Goal: Task Accomplishment & Management: Complete application form

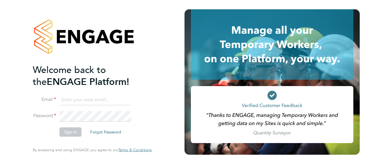
type input "[PERSON_NAME][EMAIL_ADDRESS][PERSON_NAME][DOMAIN_NAME]"
click at [76, 131] on button "Sign In" at bounding box center [71, 131] width 22 height 9
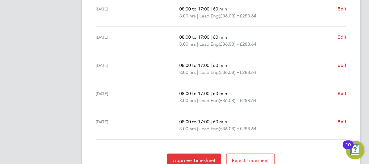
scroll to position [259, 0]
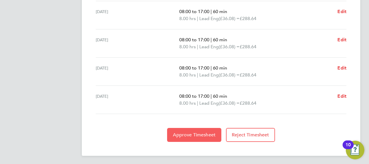
click at [193, 130] on button "Approve Timesheet" at bounding box center [194, 135] width 54 height 14
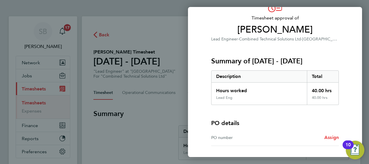
scroll to position [81, 0]
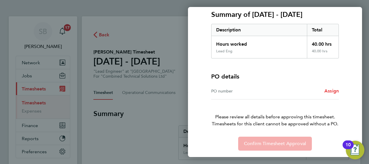
click at [245, 91] on div "PO number" at bounding box center [243, 90] width 64 height 7
drag, startPoint x: 238, startPoint y: 90, endPoint x: 225, endPoint y: 90, distance: 12.2
drag, startPoint x: 225, startPoint y: 90, endPoint x: 217, endPoint y: 91, distance: 8.8
click at [217, 91] on div "PO number" at bounding box center [243, 90] width 64 height 7
click at [216, 92] on div "PO number" at bounding box center [243, 90] width 64 height 7
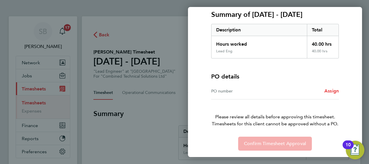
click at [199, 106] on div "Timesheet approval of Mitchell Bennett Lead Engineer · Combined Technical Solut…" at bounding box center [275, 51] width 174 height 213
click at [226, 89] on div "PO number" at bounding box center [243, 90] width 64 height 7
drag, startPoint x: 245, startPoint y: 89, endPoint x: 205, endPoint y: 88, distance: 39.2
click at [205, 88] on div "Timesheet approval of Mitchell Bennett Lead Engineer · Combined Technical Solut…" at bounding box center [275, 51] width 142 height 199
click at [328, 88] on span "Assign" at bounding box center [332, 91] width 15 height 6
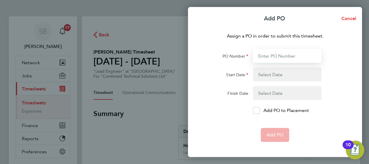
paste input "PO00052205"
type input "PO00052205"
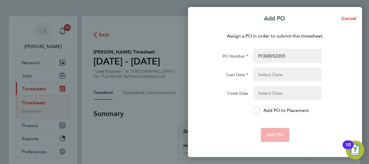
click at [275, 70] on button "button" at bounding box center [287, 74] width 69 height 14
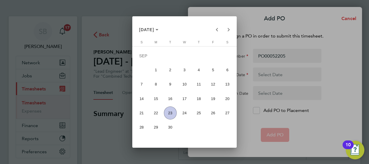
click at [156, 99] on span "15" at bounding box center [156, 98] width 13 height 13
type input "15 Sep 25"
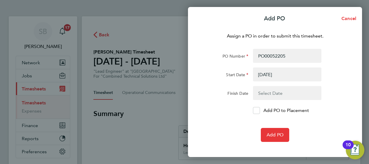
click at [279, 94] on button "button" at bounding box center [287, 93] width 69 height 14
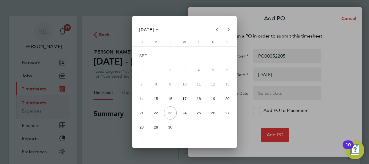
click at [212, 96] on span "19" at bounding box center [213, 98] width 13 height 13
type input "19 Sep 25"
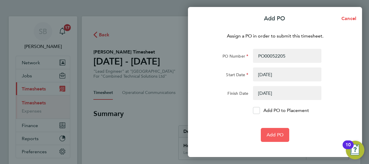
click at [276, 128] on button "Add PO" at bounding box center [275, 135] width 28 height 14
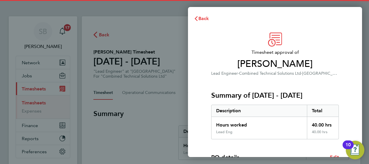
scroll to position [114, 0]
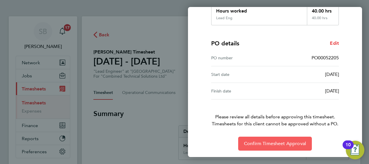
click at [279, 141] on span "Confirm Timesheet Approval" at bounding box center [275, 144] width 62 height 6
